Goal: Task Accomplishment & Management: Use online tool/utility

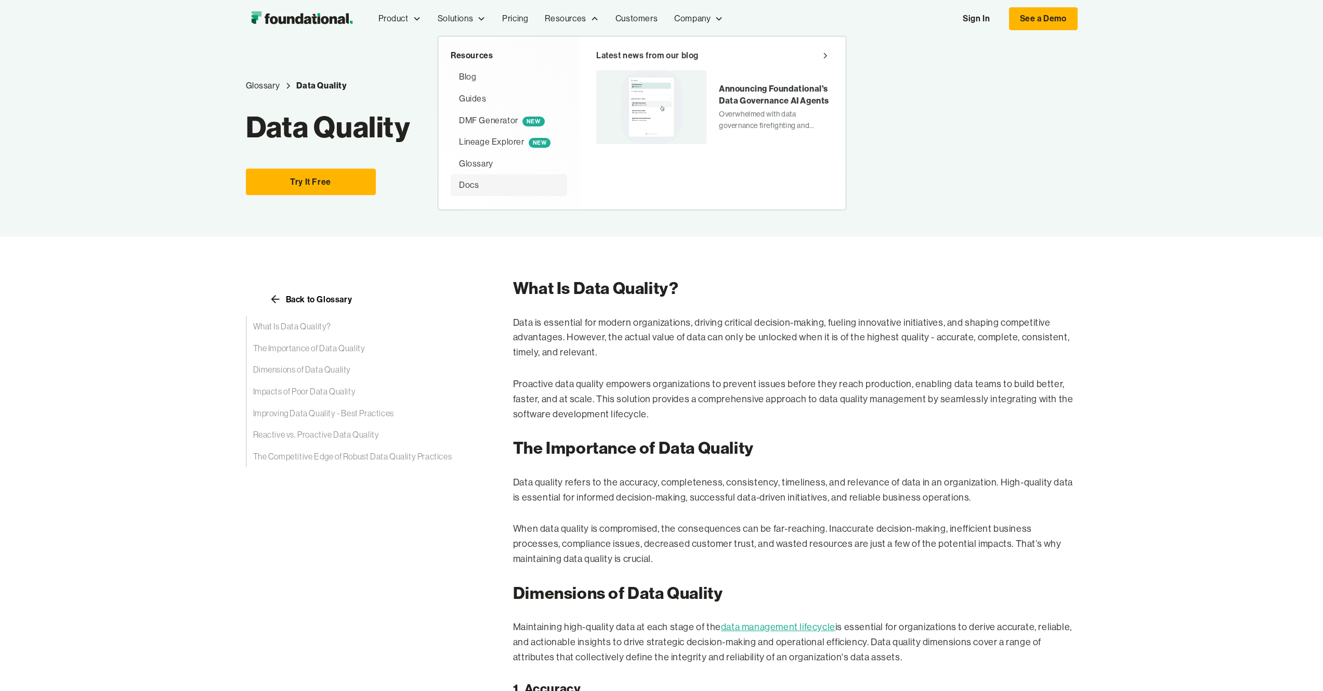
click at [464, 190] on div "Docs" at bounding box center [469, 185] width 20 height 14
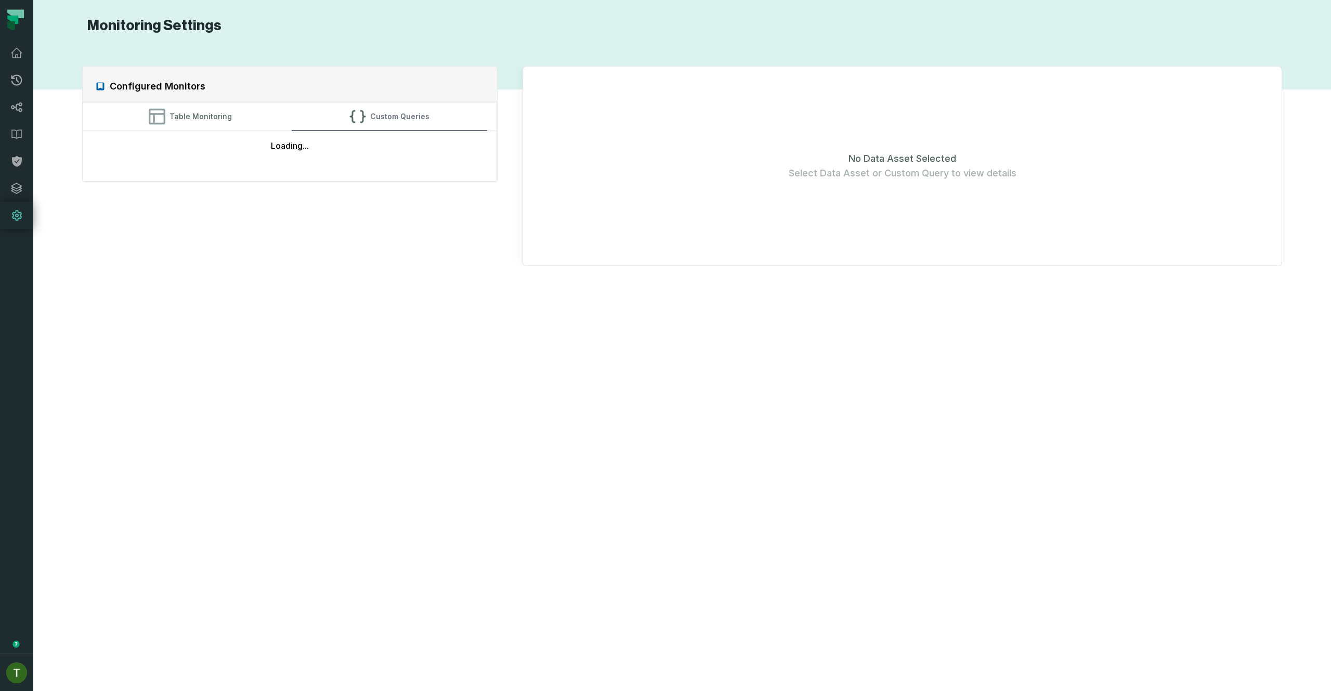
click at [374, 121] on button "Custom Queries" at bounding box center [390, 116] width 196 height 28
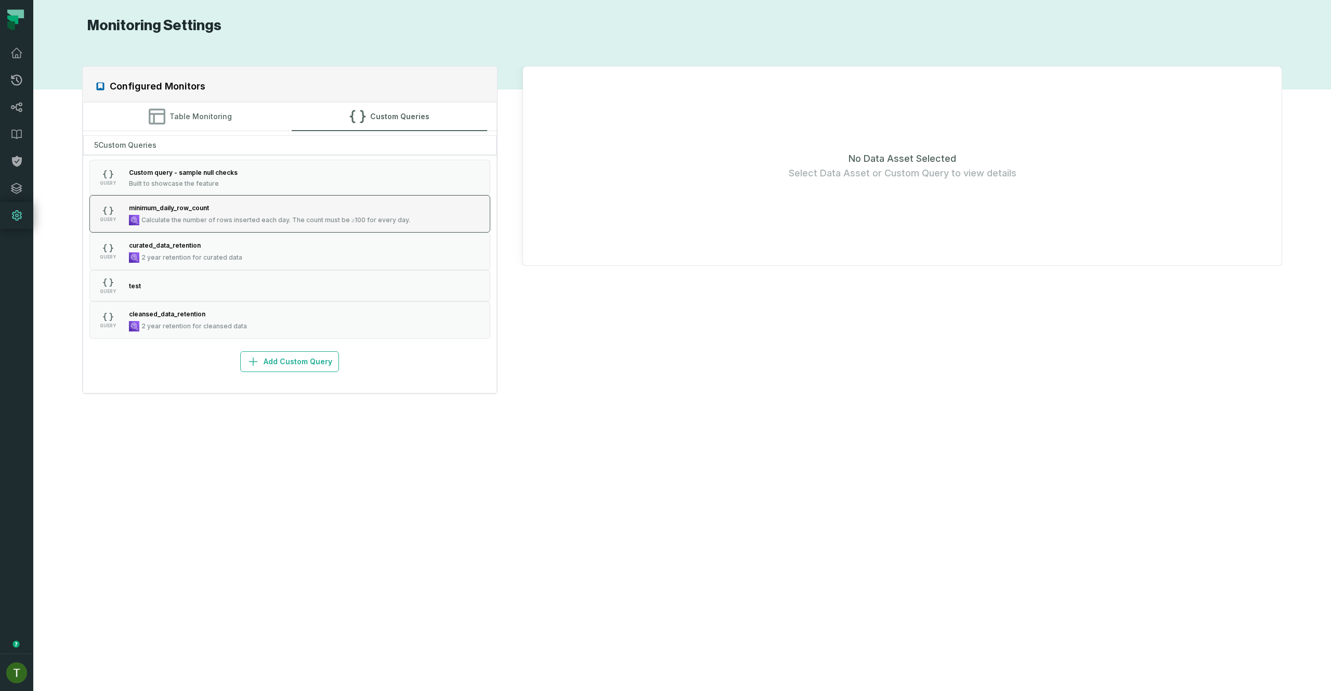
click at [256, 223] on span "Calculate the number of rows inserted each day. The count must be ≥100 for ever…" at bounding box center [275, 220] width 269 height 8
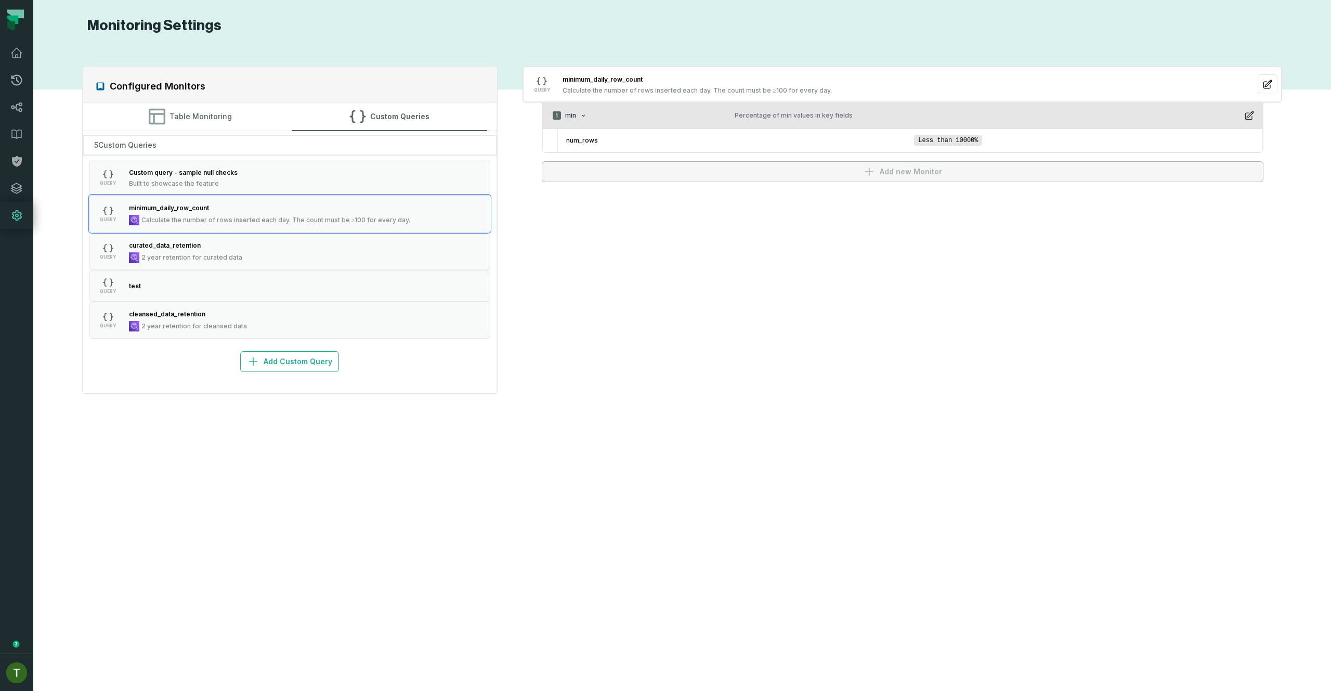
click at [1241, 114] on div "1 min Percentage of min values in key fields" at bounding box center [903, 115] width 704 height 12
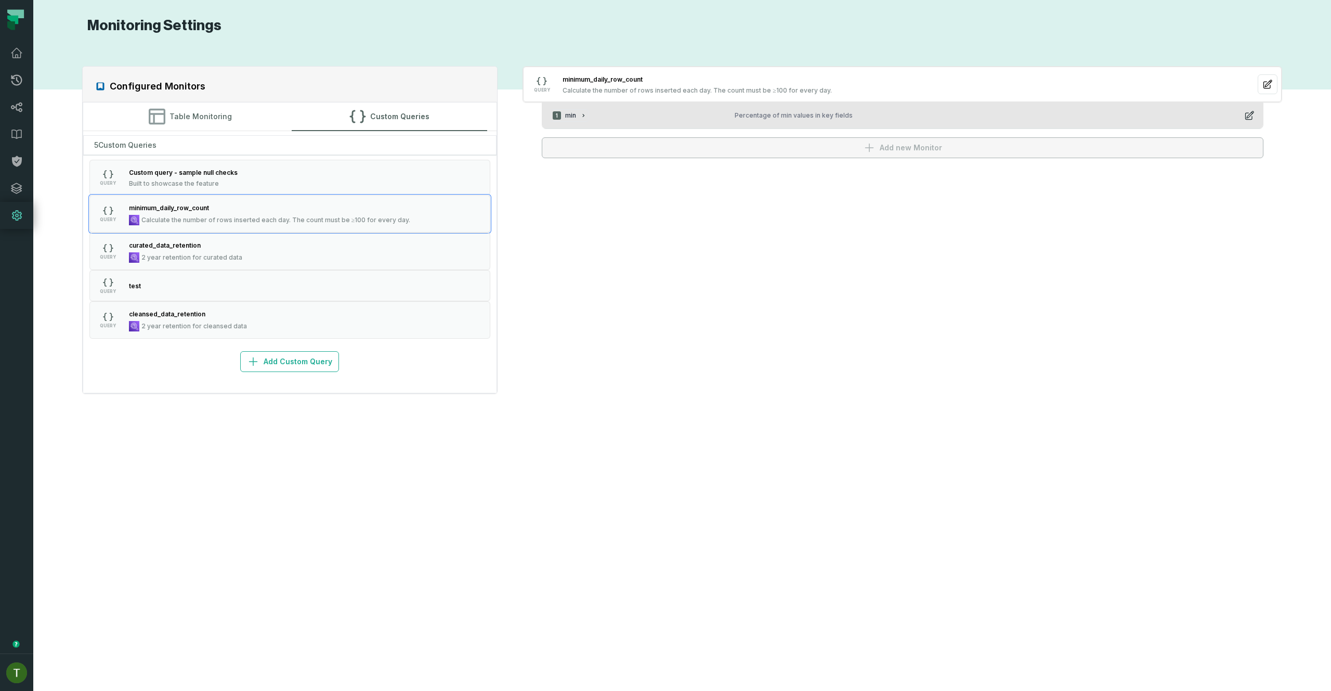
click at [1203, 103] on button "1 min Percentage of min values in key fields" at bounding box center [902, 115] width 721 height 25
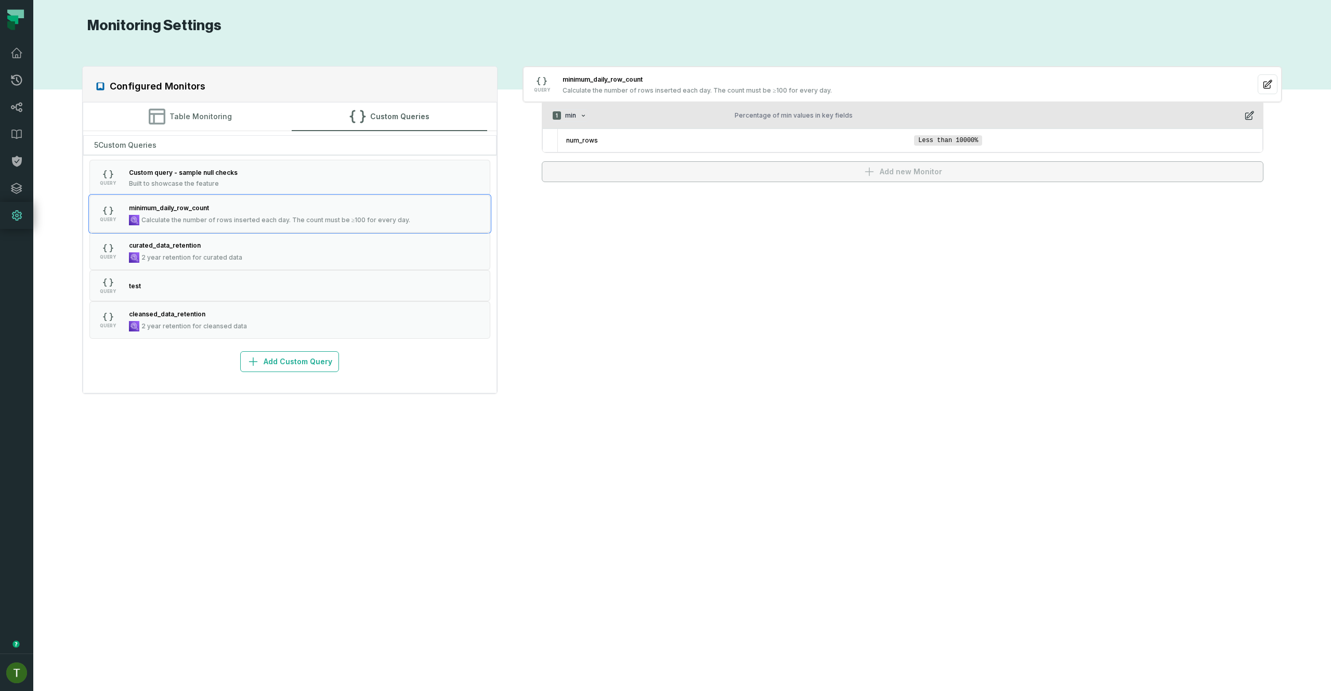
click at [1240, 116] on div "1 min Percentage of min values in key fields" at bounding box center [903, 115] width 704 height 12
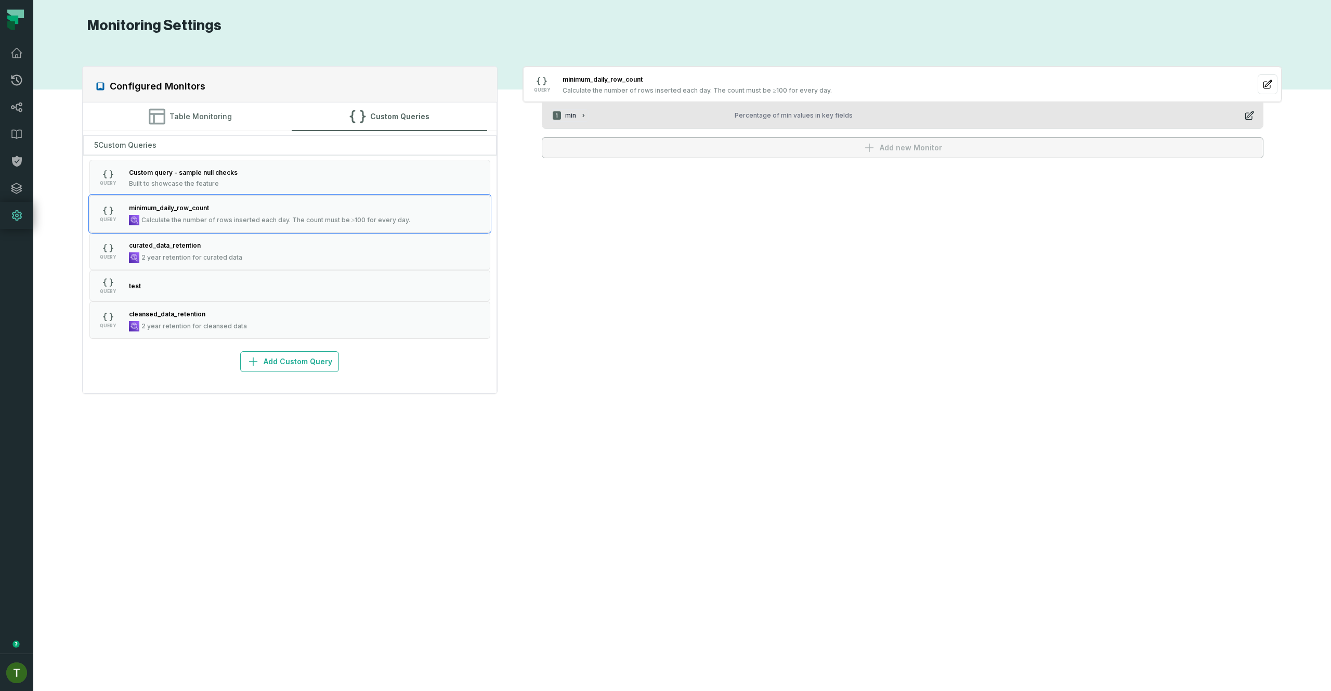
click at [1221, 111] on div "Percentage of min values in key fields" at bounding box center [985, 115] width 501 height 8
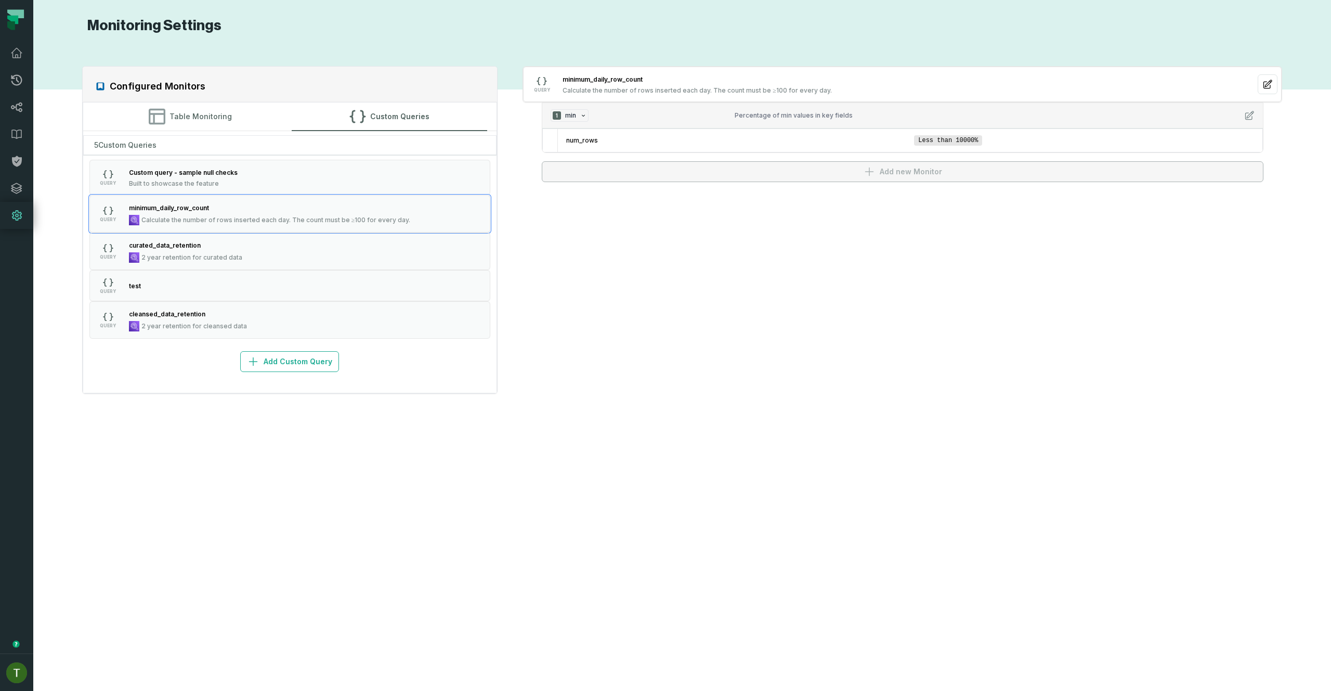
click at [1265, 111] on div "QUERY minimum_daily_row_count Calculate the number of rows inserted each day. T…" at bounding box center [903, 124] width 760 height 116
click at [1263, 111] on div "1 min Percentage of min values in key fields num_rows Less than 10000%" at bounding box center [903, 127] width 722 height 50
click at [806, 306] on div "Configured Monitors Table Monitoring Custom Queries 5 Custom Queries QUERY Cust…" at bounding box center [682, 362] width 1277 height 631
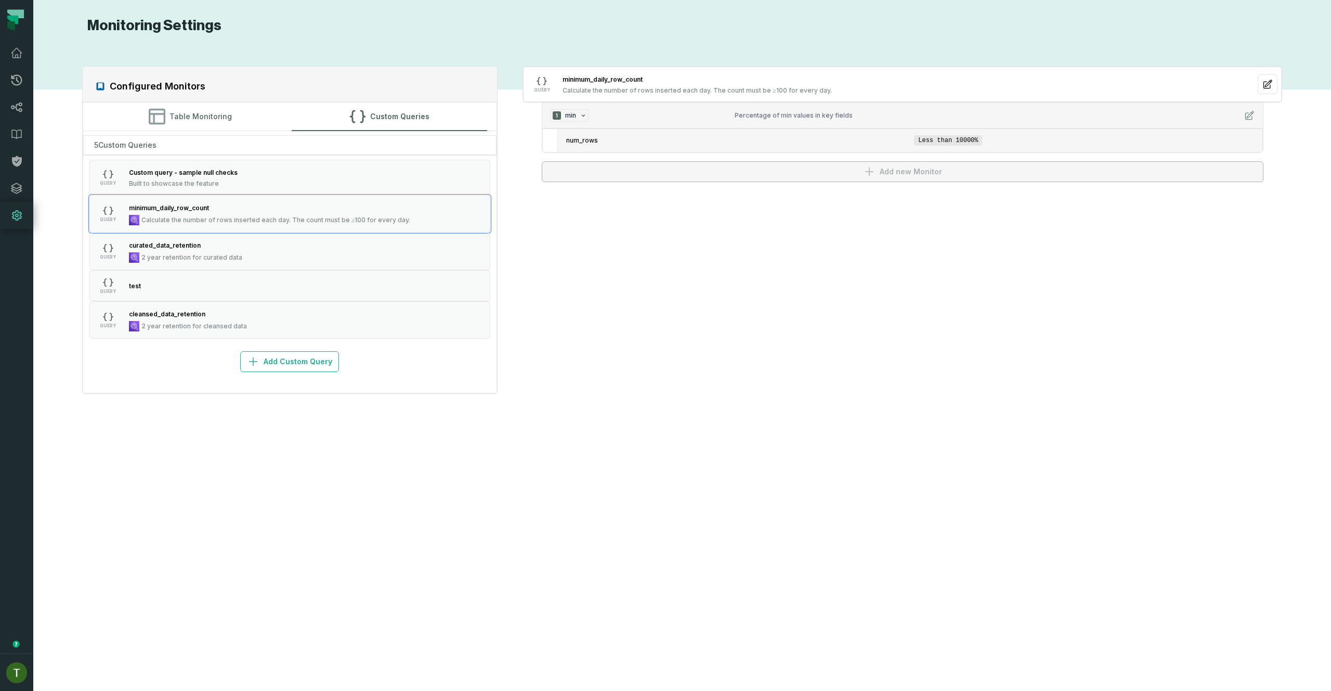
click at [964, 144] on span "Less than 10000%" at bounding box center [948, 140] width 68 height 10
click at [964, 142] on span "Less than 10000%" at bounding box center [948, 140] width 68 height 10
click at [964, 140] on span "Less than 10000%" at bounding box center [948, 140] width 68 height 10
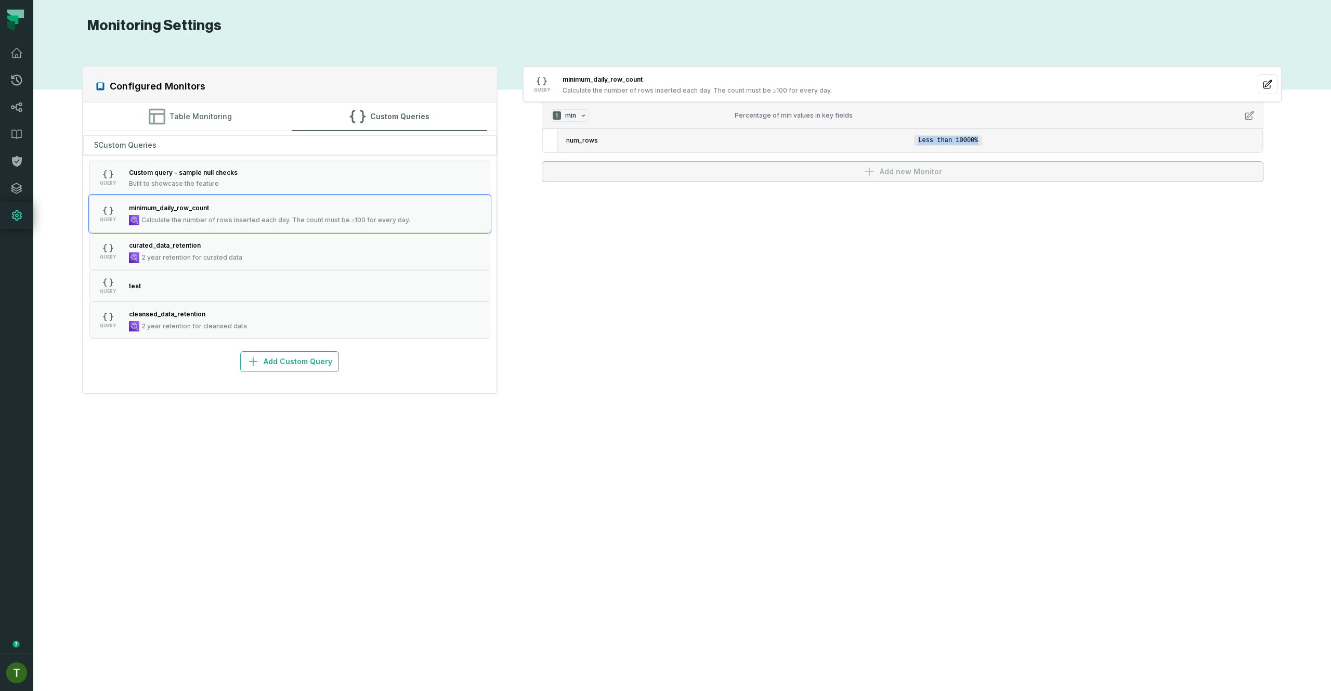
click at [966, 139] on span "Less than 10000%" at bounding box center [948, 140] width 68 height 10
click at [187, 277] on button "QUERY test" at bounding box center [289, 285] width 401 height 31
click at [777, 129] on li "num_rows Greater than 1%" at bounding box center [910, 136] width 705 height 23
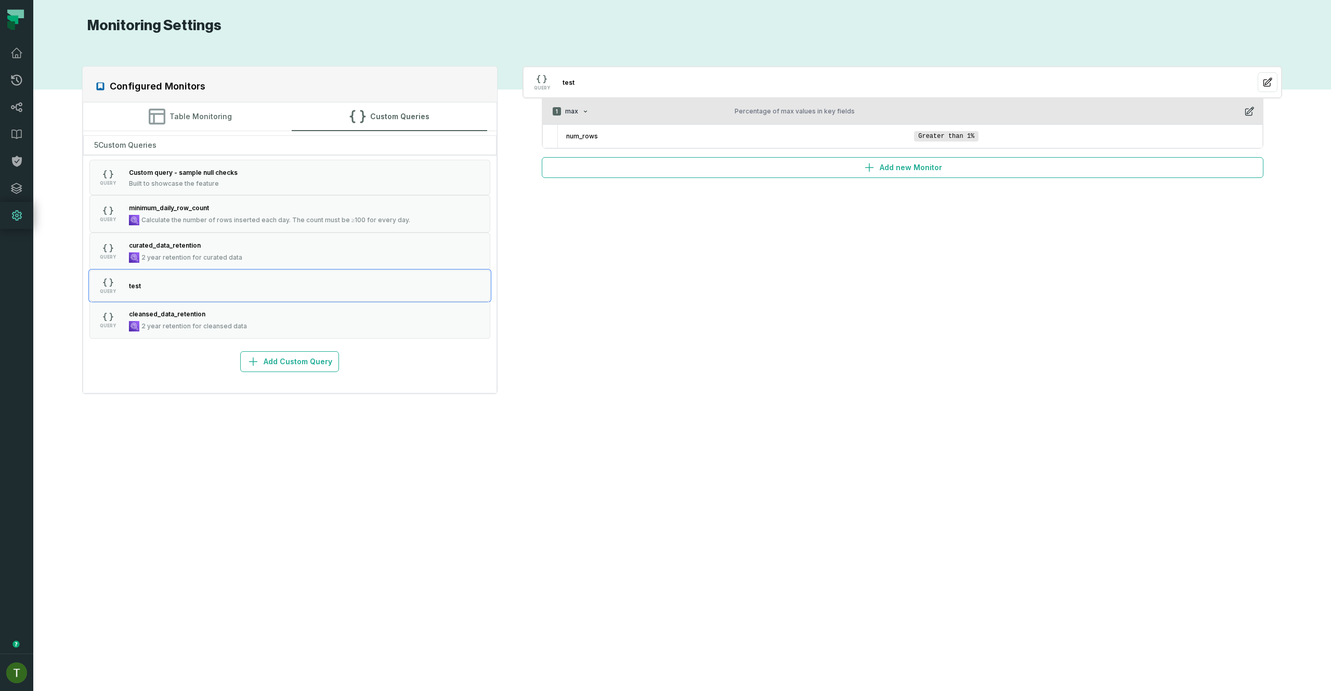
click at [1253, 103] on button "1 max Percentage of max values in key fields" at bounding box center [902, 111] width 721 height 25
click at [1252, 107] on icon "button" at bounding box center [1249, 111] width 10 height 10
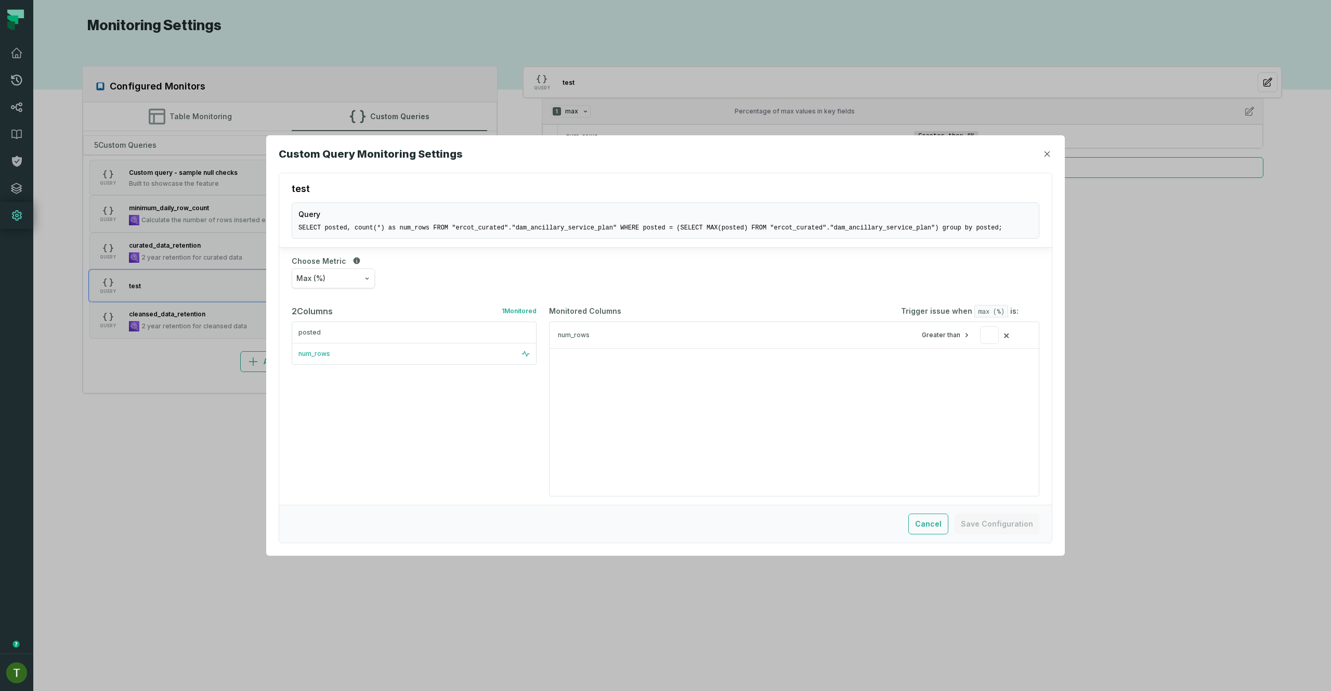
click at [383, 226] on pre "SELECT posted, count(*) as num_rows FROM "ercot_curated"."dam_ancillary_service…" at bounding box center [665, 228] width 734 height 8
copy pre "SELECT posted, count(*) as num_rows FROM "ercot_curated"."dam_ancillary_service…"
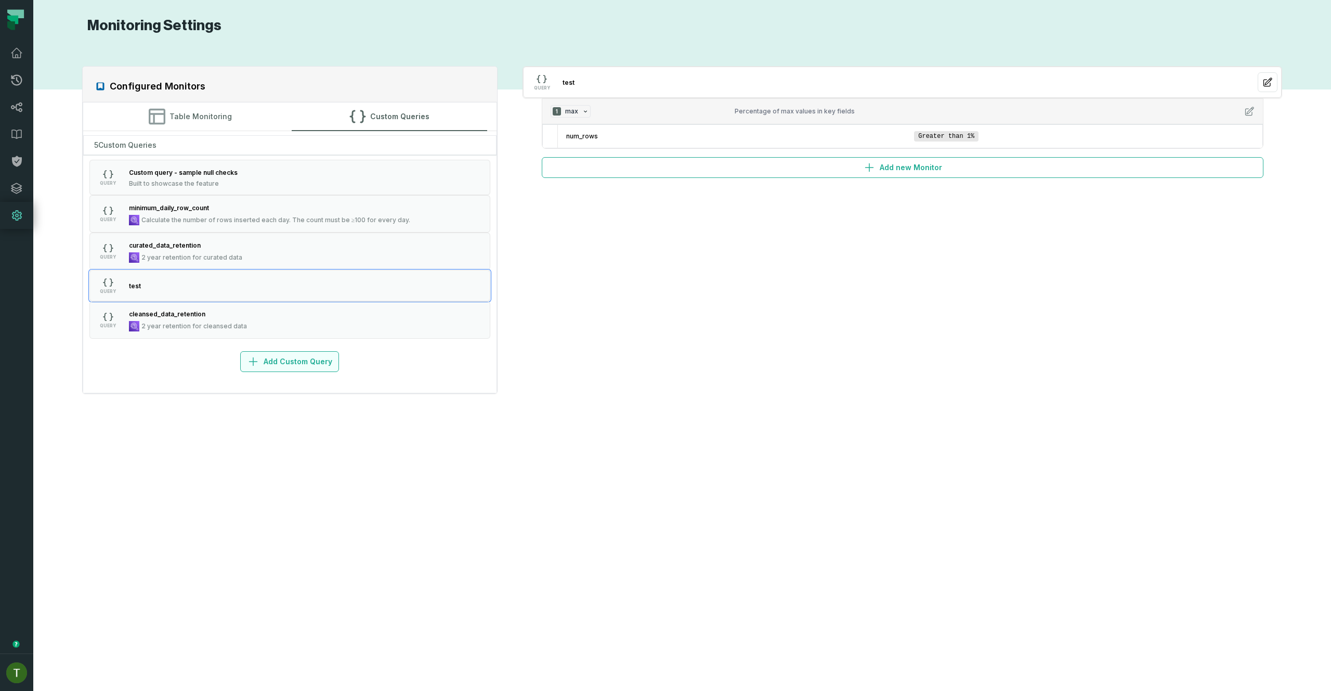
click at [282, 354] on button "Add Custom Query" at bounding box center [289, 361] width 99 height 21
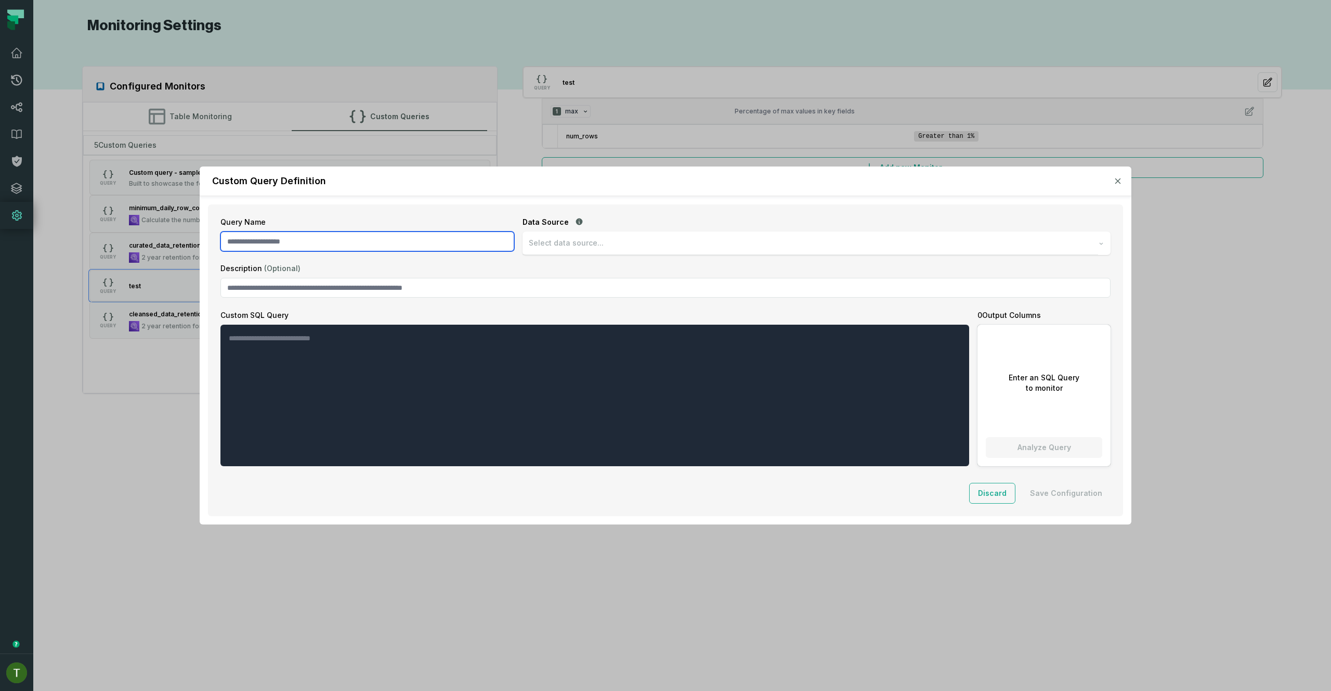
click at [433, 238] on input "Query Name" at bounding box center [367, 241] width 294 height 20
click at [436, 239] on input "****" at bounding box center [367, 241] width 294 height 20
type input "*****"
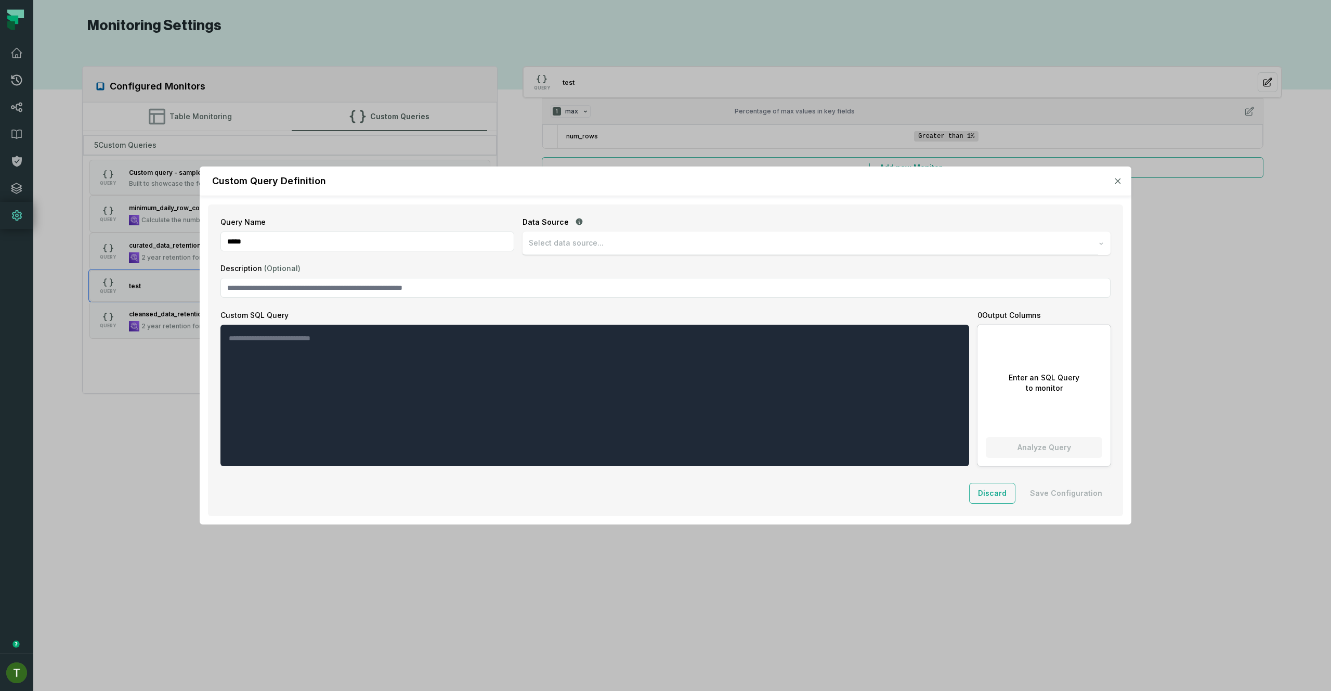
click at [576, 240] on span "Select data source..." at bounding box center [566, 243] width 75 height 10
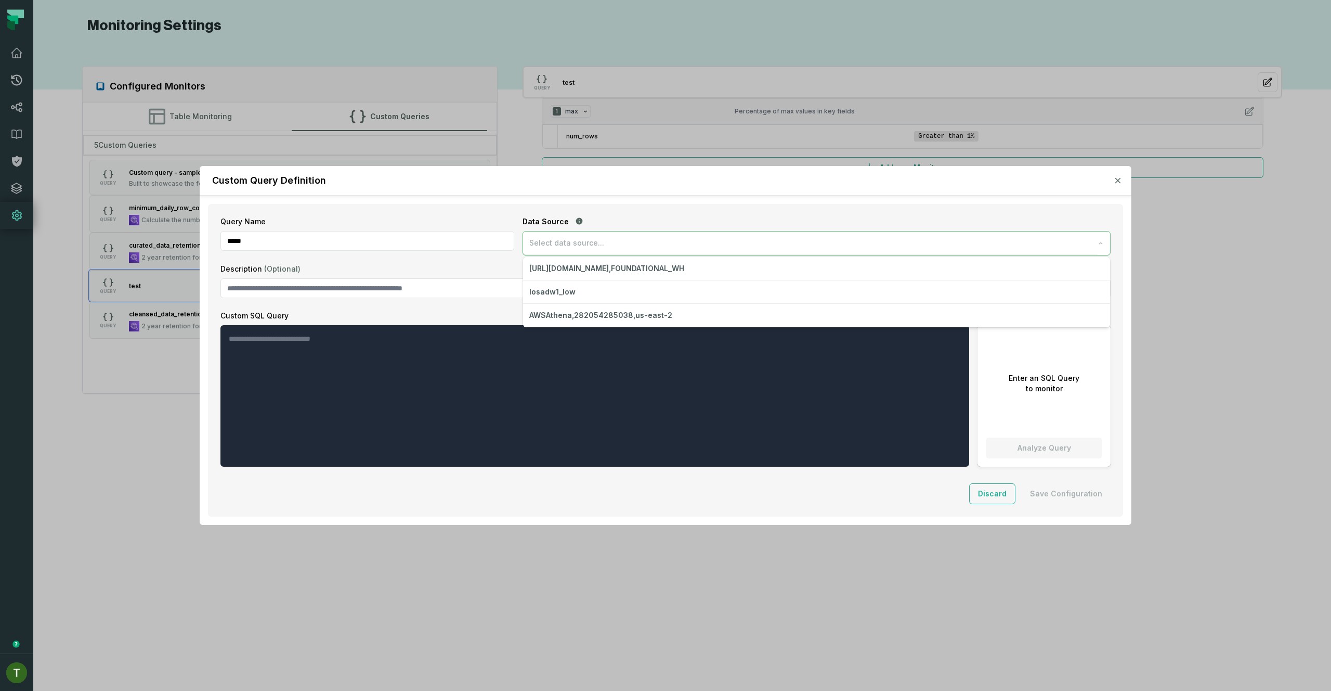
click at [576, 240] on span "Select data source..." at bounding box center [566, 243] width 75 height 10
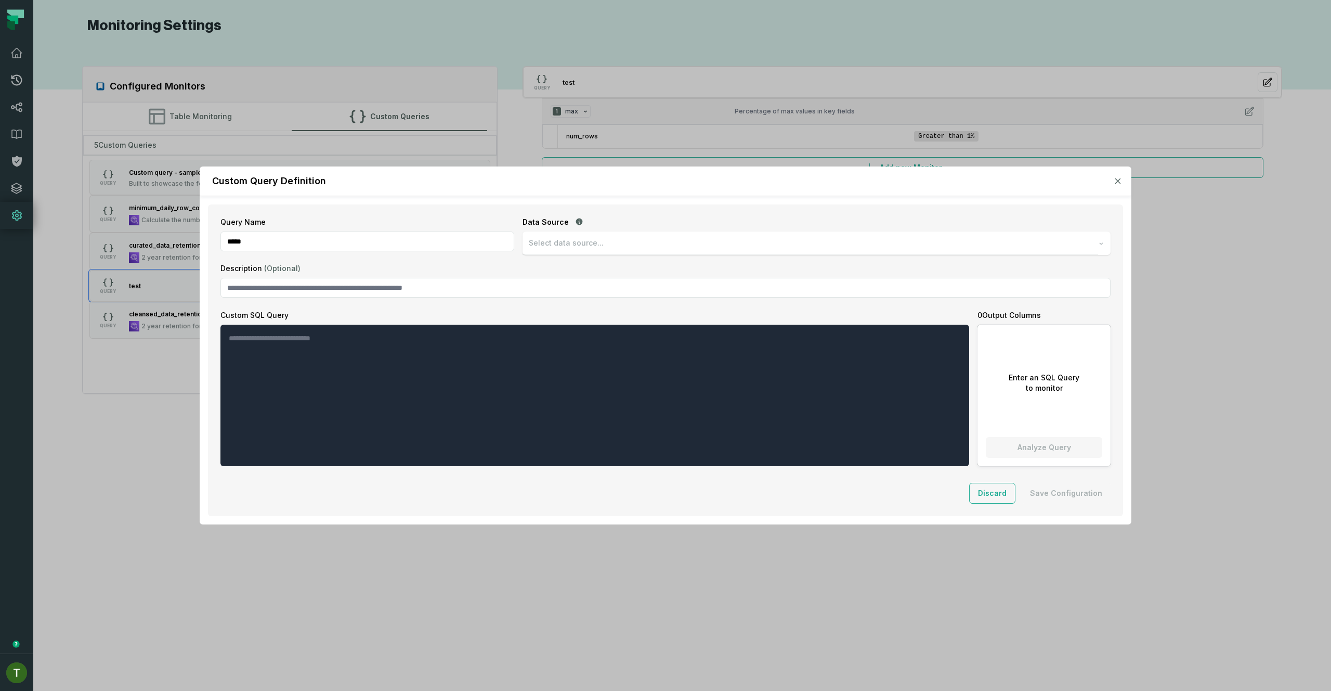
click at [576, 240] on span "Select data source..." at bounding box center [566, 243] width 75 height 10
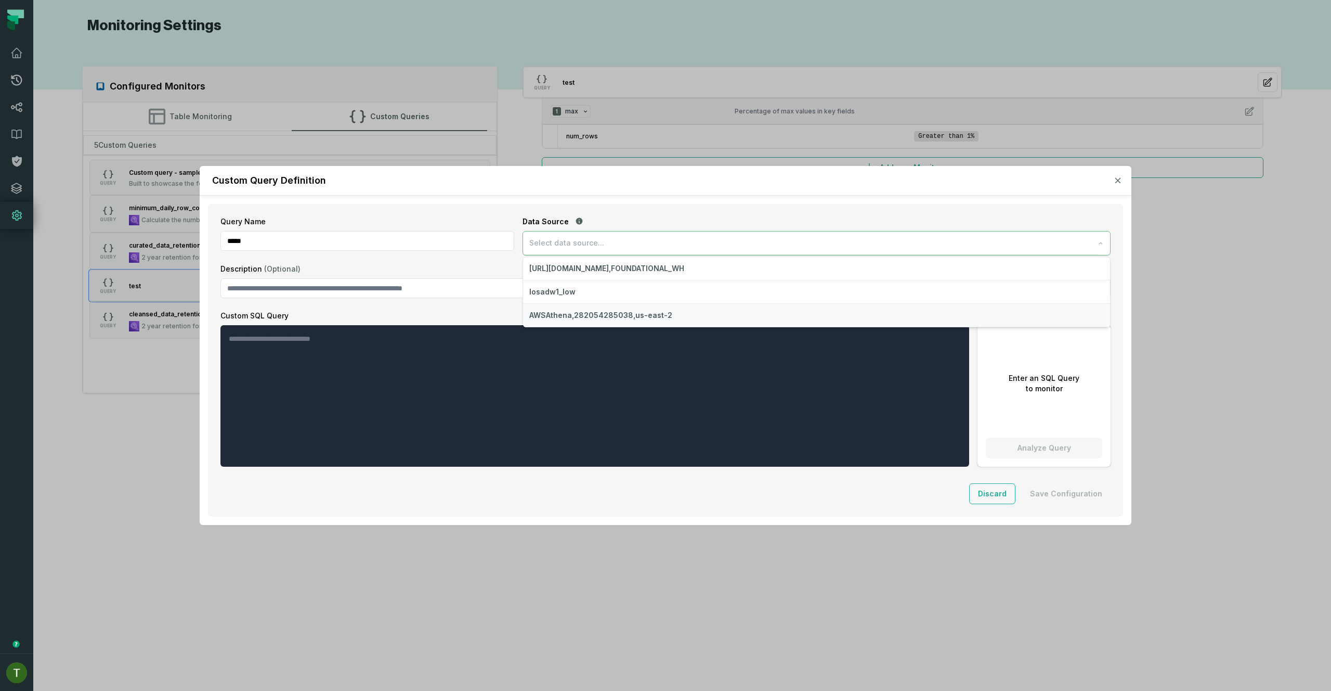
click at [568, 317] on span "AWSAthena,282054285038,us-east-2" at bounding box center [600, 315] width 143 height 10
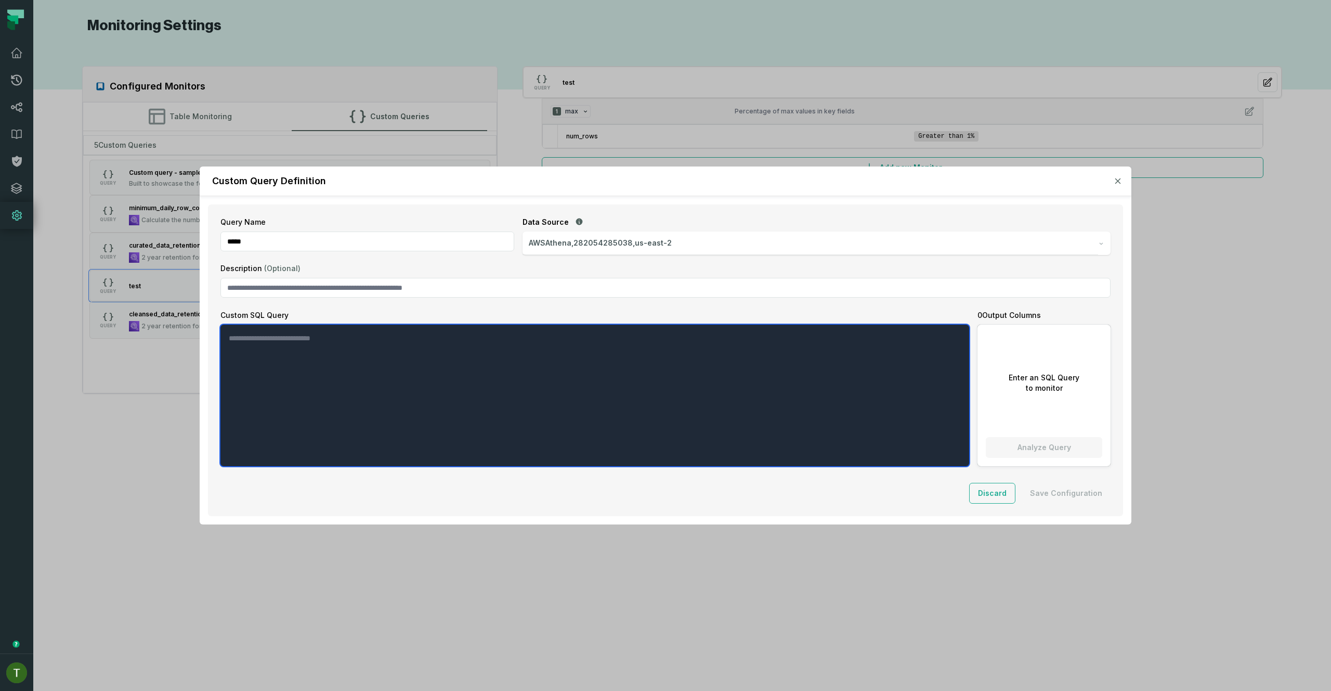
click at [365, 371] on textarea "Custom SQL Query" at bounding box center [594, 394] width 749 height 141
paste textarea "**********"
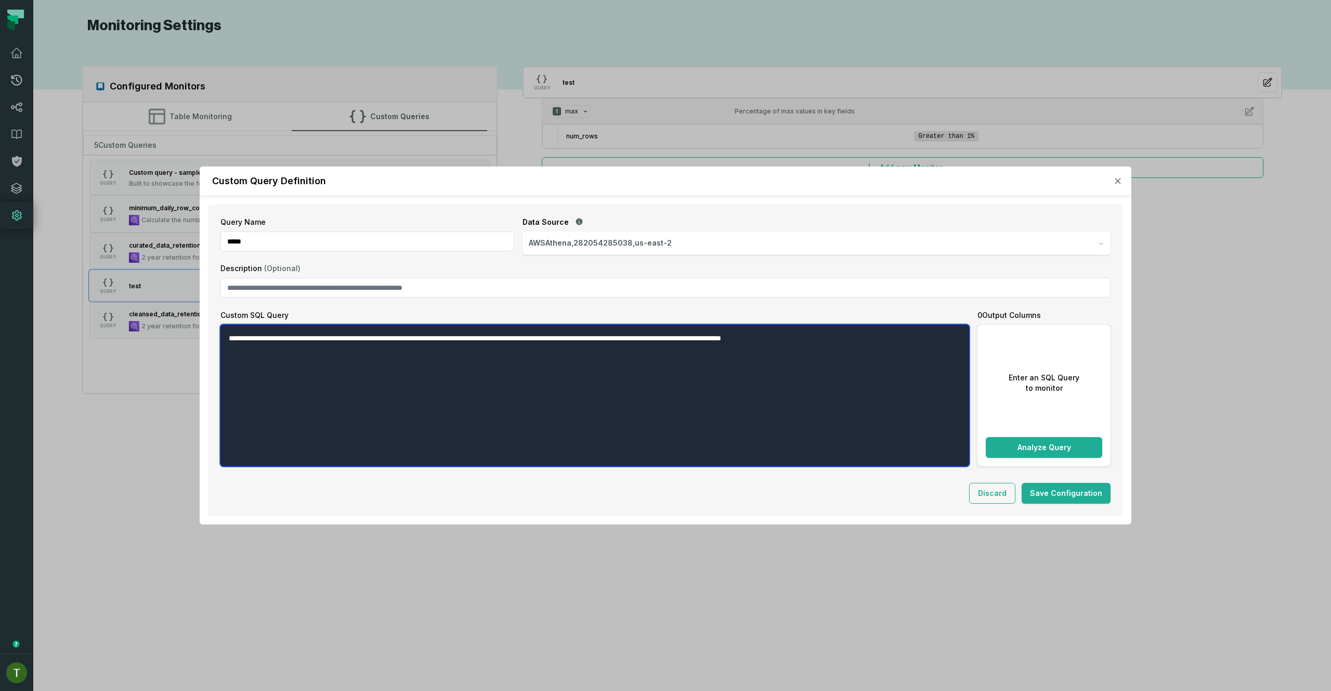
type textarea "**********"
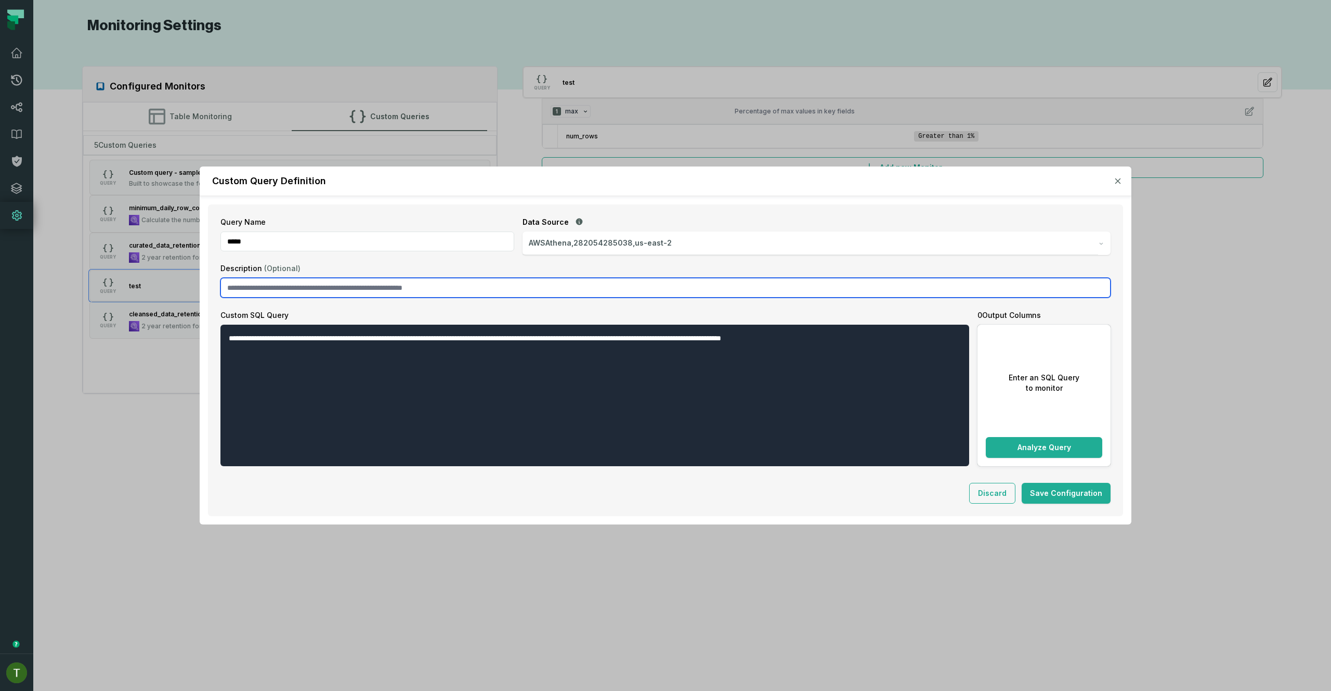
click at [405, 293] on input "Description (Optional)" at bounding box center [665, 288] width 890 height 20
type input "*****"
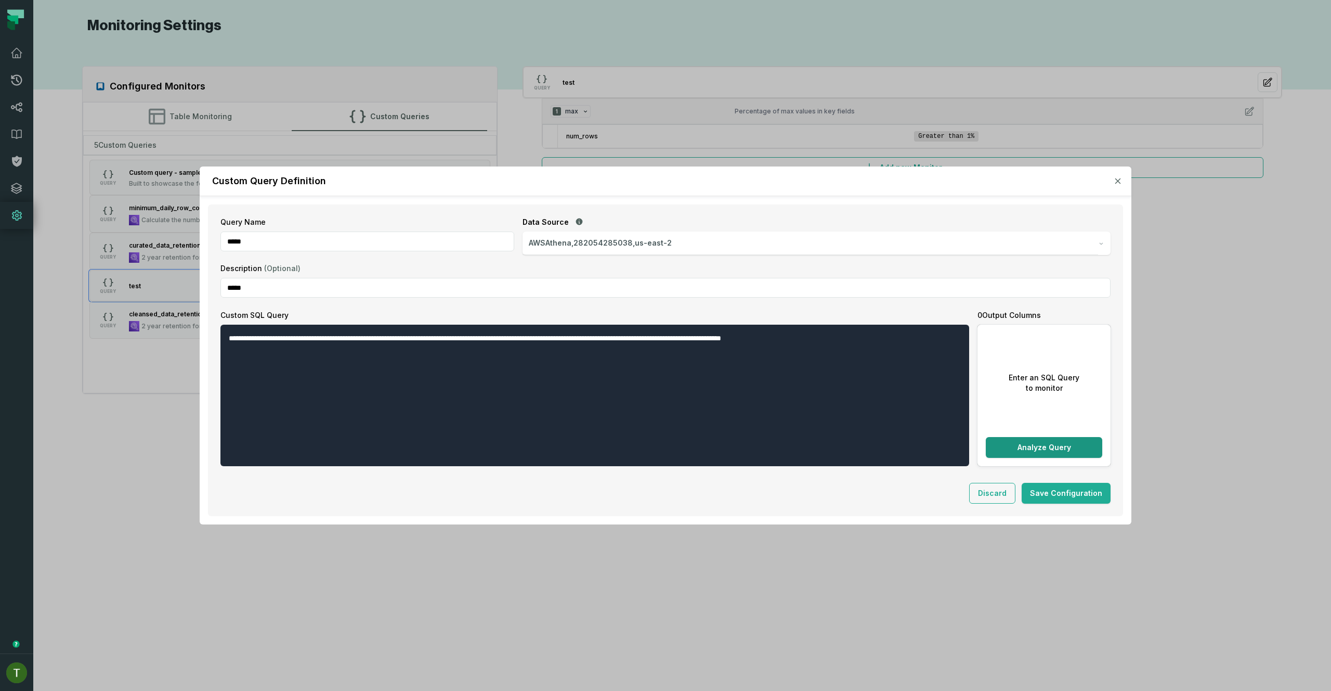
click at [1045, 445] on button "Analyze Query" at bounding box center [1044, 447] width 116 height 21
click at [1029, 375] on button "num_rows" at bounding box center [1044, 368] width 116 height 21
click at [1025, 367] on div "num_rows" at bounding box center [1044, 368] width 104 height 8
click at [1081, 492] on button "Save Configuration" at bounding box center [1066, 493] width 89 height 21
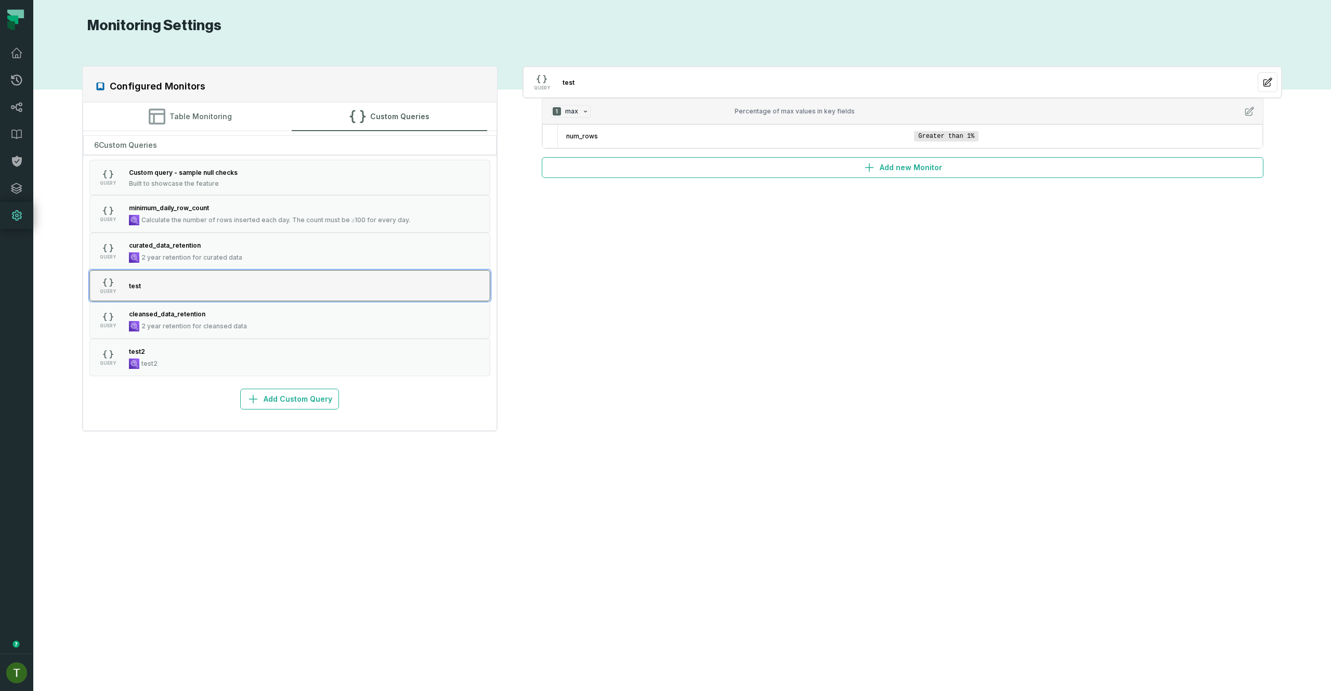
click at [184, 284] on button "QUERY test" at bounding box center [289, 285] width 401 height 31
click at [178, 354] on button "QUERY test2 test2" at bounding box center [289, 357] width 401 height 37
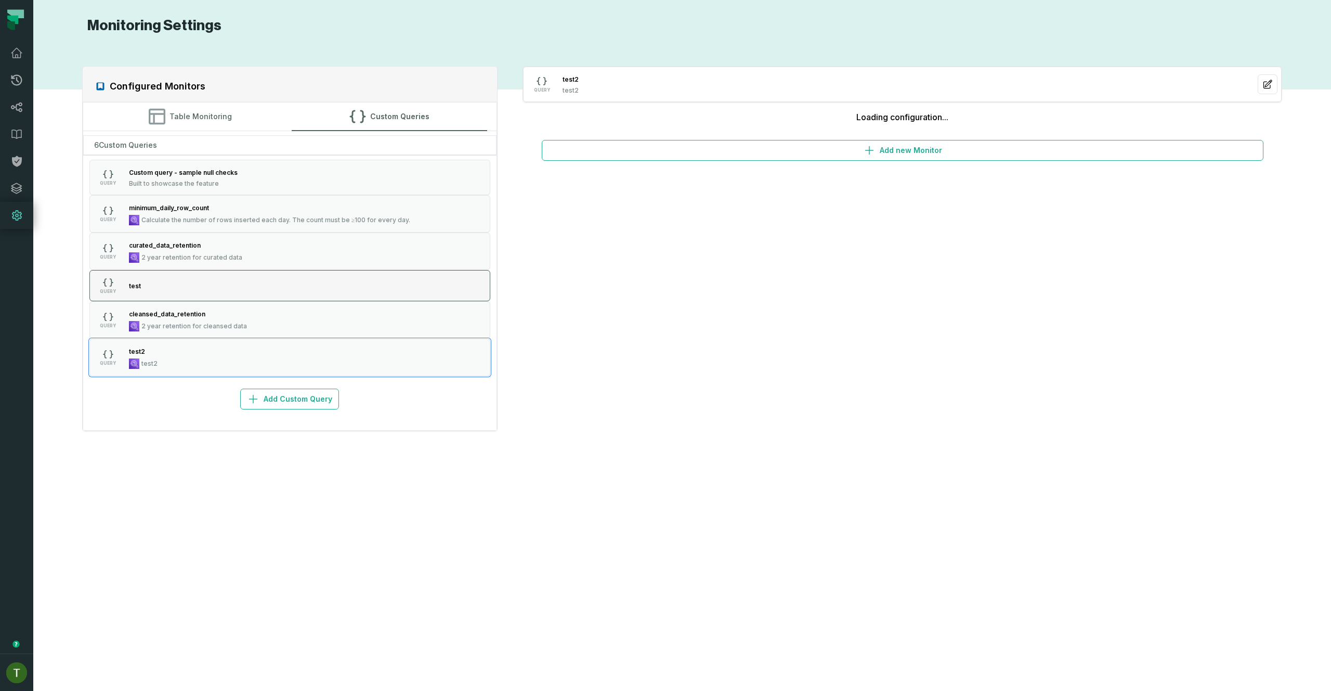
click at [181, 281] on button "QUERY test" at bounding box center [289, 285] width 401 height 31
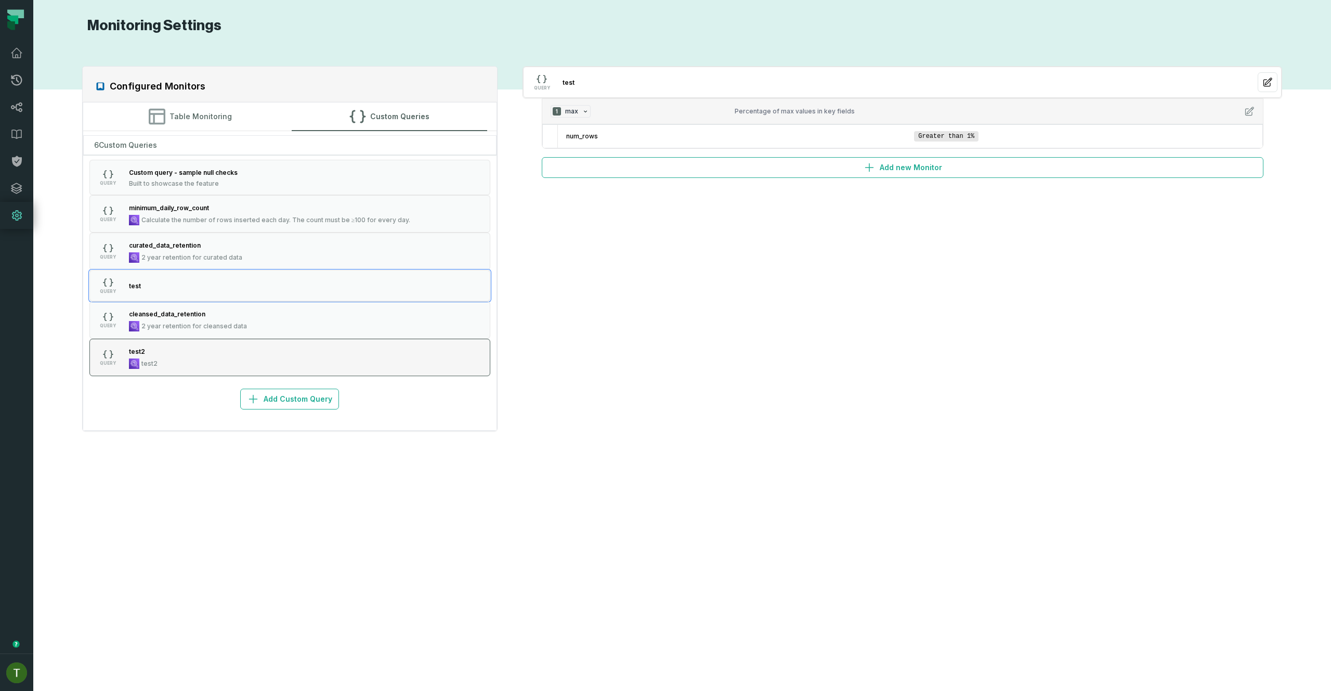
click at [179, 365] on button "QUERY test2 test2" at bounding box center [289, 357] width 401 height 37
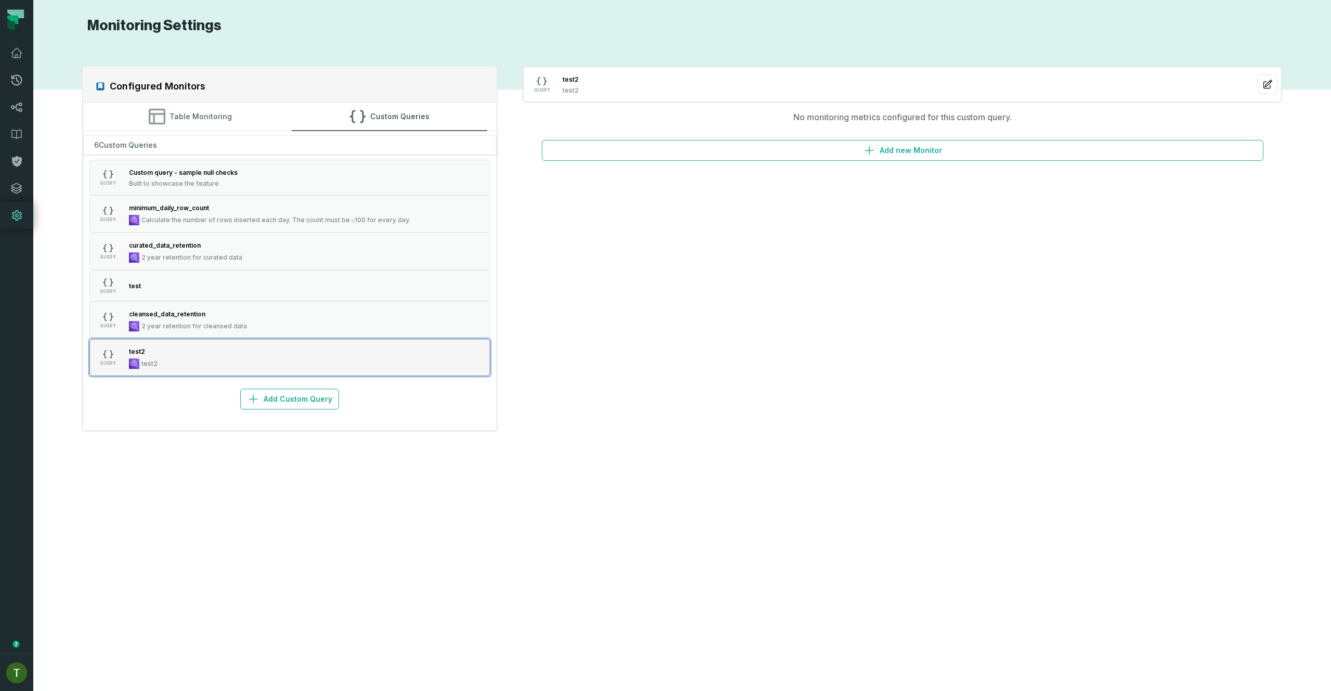
click at [139, 364] on div "test2" at bounding box center [143, 363] width 29 height 10
click at [183, 284] on button "QUERY test" at bounding box center [289, 285] width 401 height 31
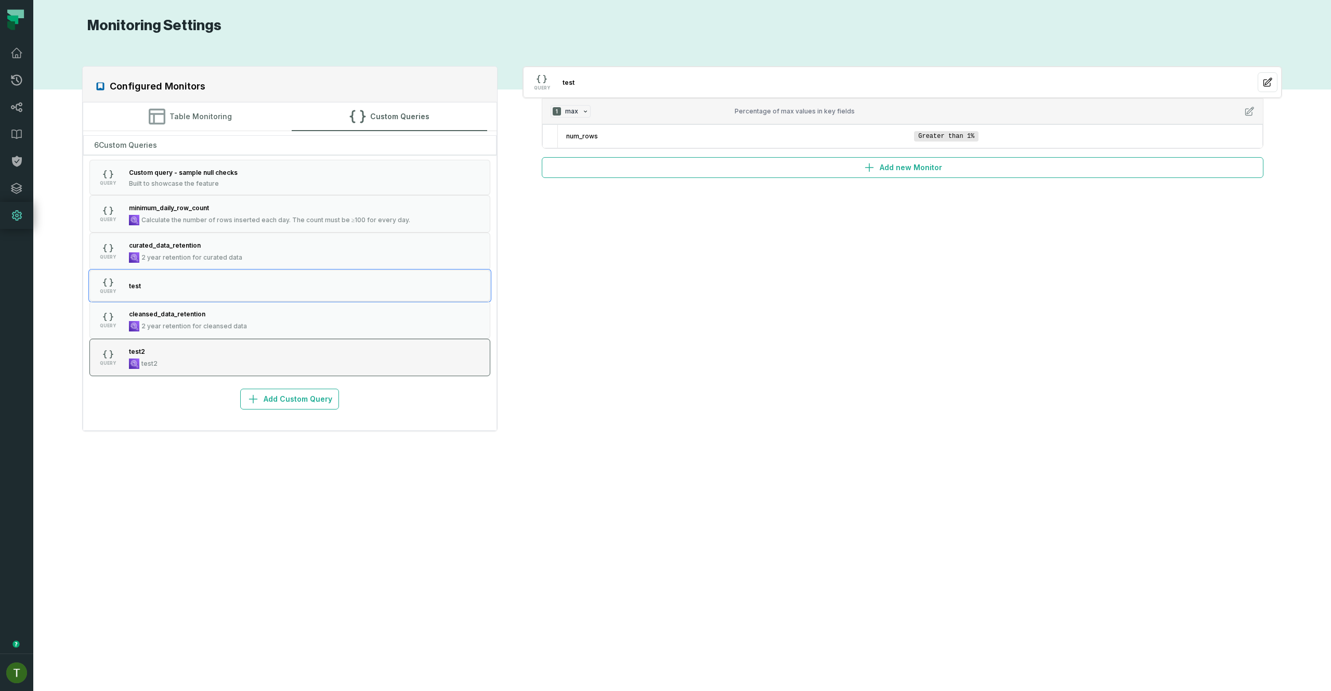
click at [168, 356] on button "QUERY test2 test2" at bounding box center [289, 357] width 401 height 37
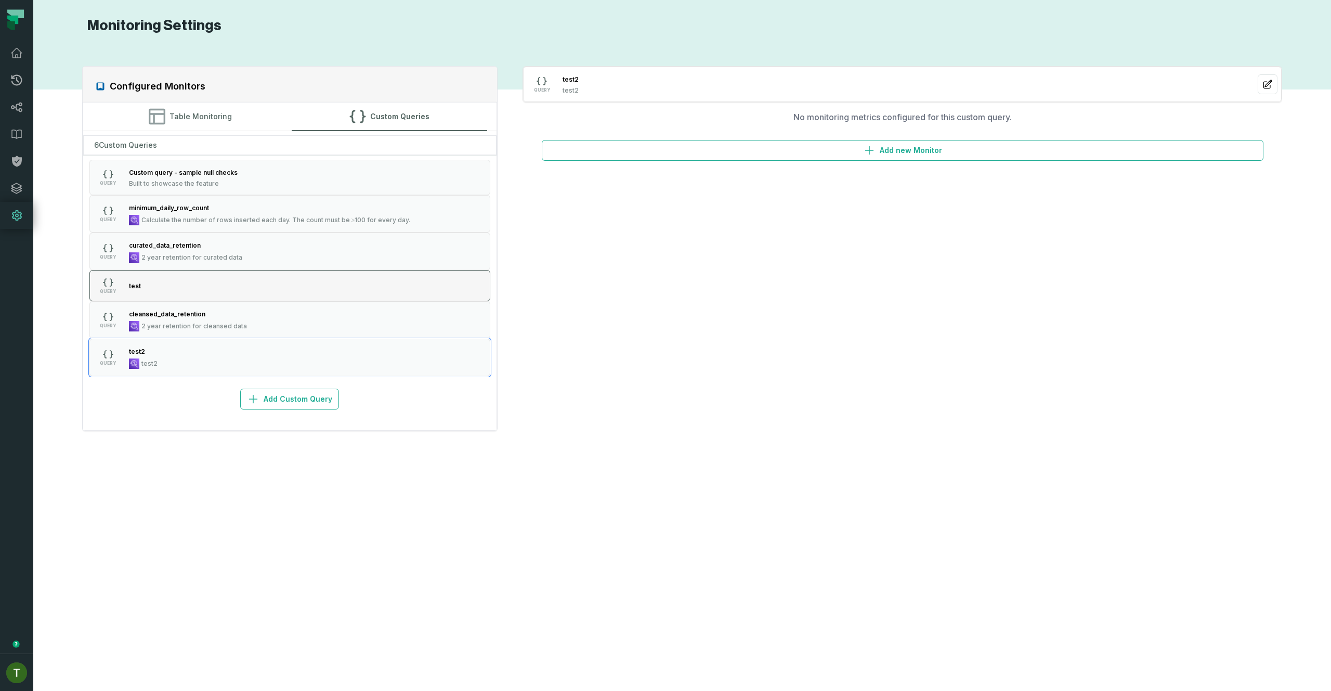
click at [220, 272] on button "QUERY test" at bounding box center [289, 285] width 401 height 31
